Goal: Task Accomplishment & Management: Manage account settings

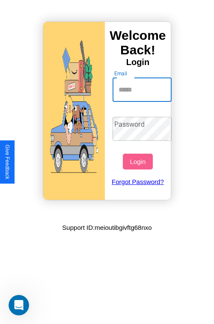
click at [143, 89] on input "Email" at bounding box center [142, 90] width 59 height 24
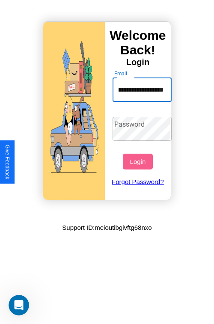
scroll to position [0, 34]
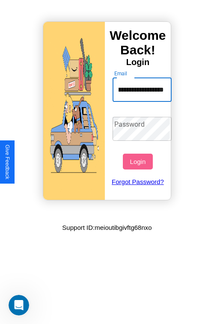
type input "**********"
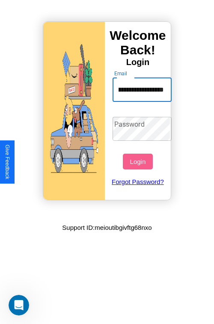
scroll to position [0, 0]
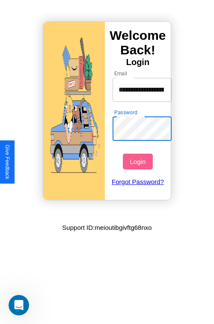
click at [139, 161] on button "Login" at bounding box center [138, 162] width 30 height 16
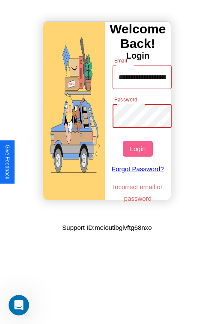
click at [139, 148] on button "Login" at bounding box center [138, 149] width 30 height 16
